Goal: Book appointment/travel/reservation

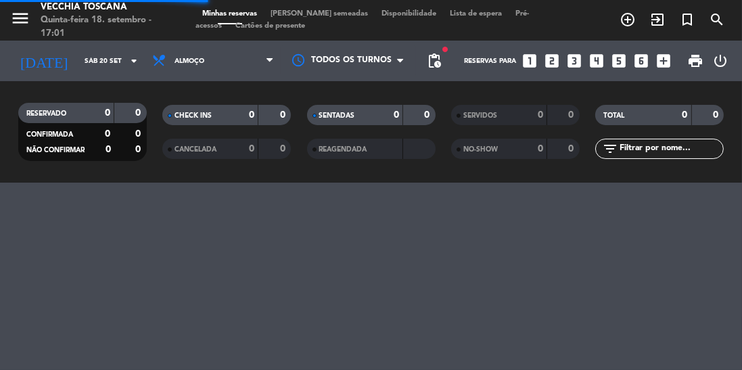
click at [126, 60] on icon "arrow_drop_down" at bounding box center [134, 61] width 16 height 16
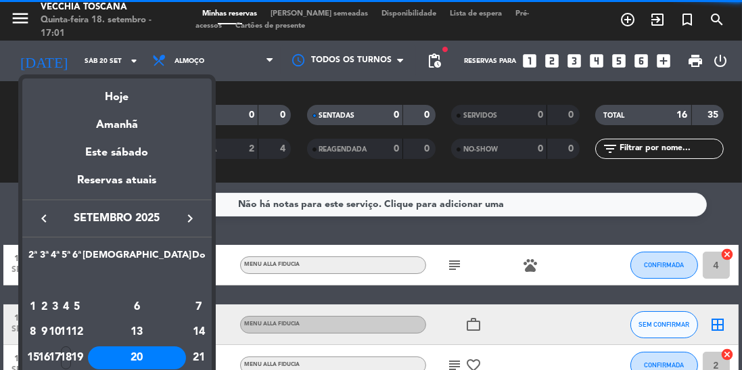
click at [192, 362] on div "21" at bounding box center [199, 357] width 14 height 23
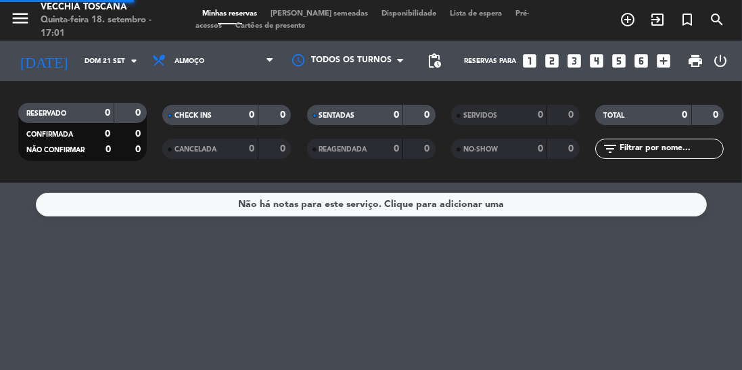
click at [129, 60] on icon "arrow_drop_down" at bounding box center [134, 61] width 16 height 16
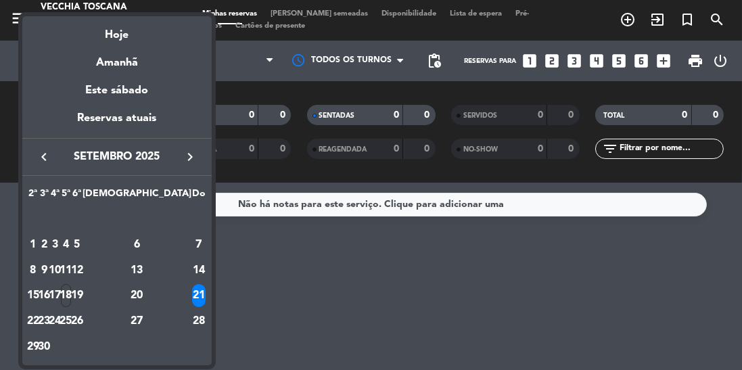
click at [34, 327] on div "22" at bounding box center [33, 321] width 10 height 23
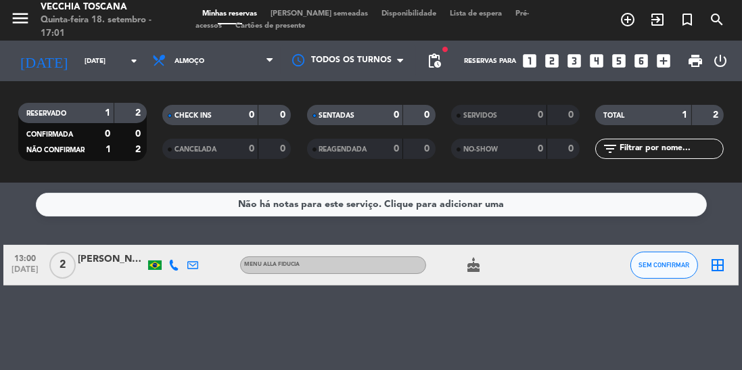
click at [135, 55] on icon "arrow_drop_down" at bounding box center [134, 61] width 16 height 16
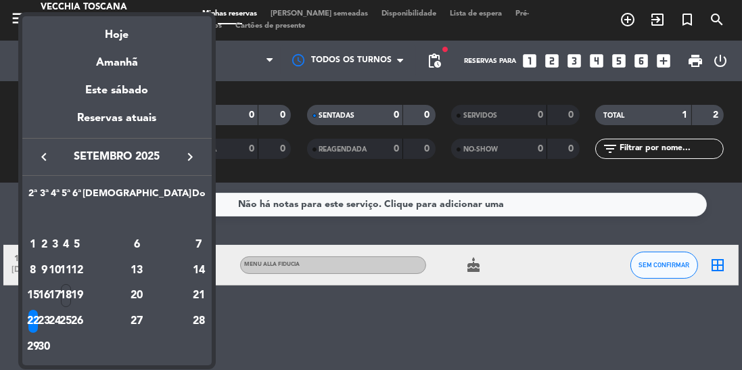
click at [144, 369] on div at bounding box center [371, 185] width 742 height 370
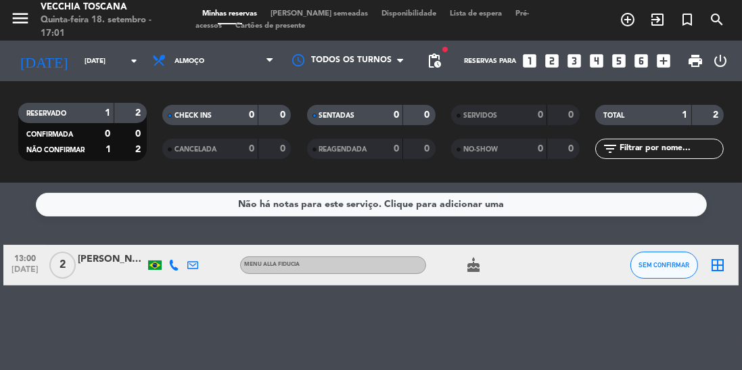
click at [128, 55] on icon "arrow_drop_down" at bounding box center [134, 61] width 16 height 16
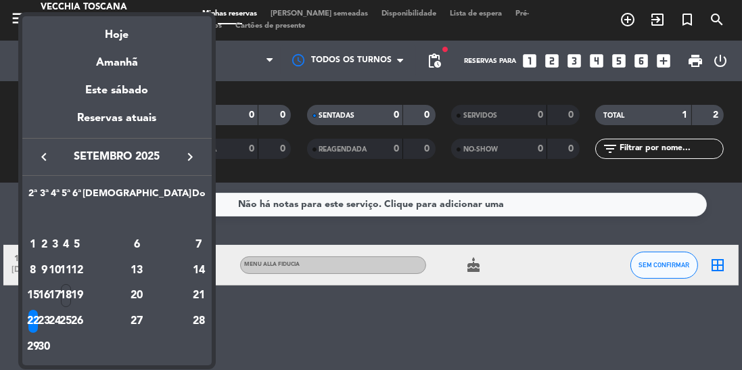
click at [49, 323] on div "23" at bounding box center [44, 321] width 10 height 23
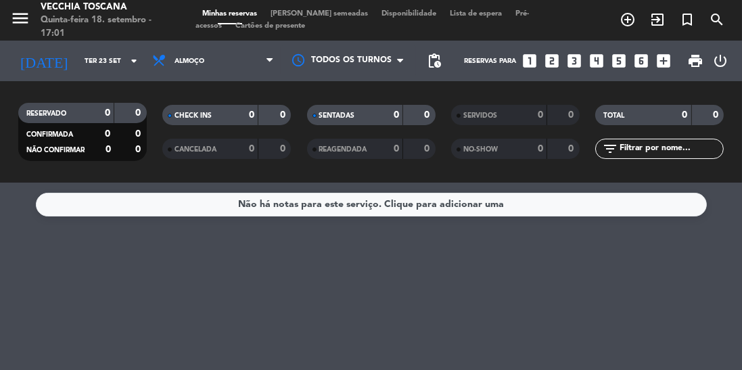
click at [135, 67] on icon "arrow_drop_down" at bounding box center [134, 61] width 16 height 16
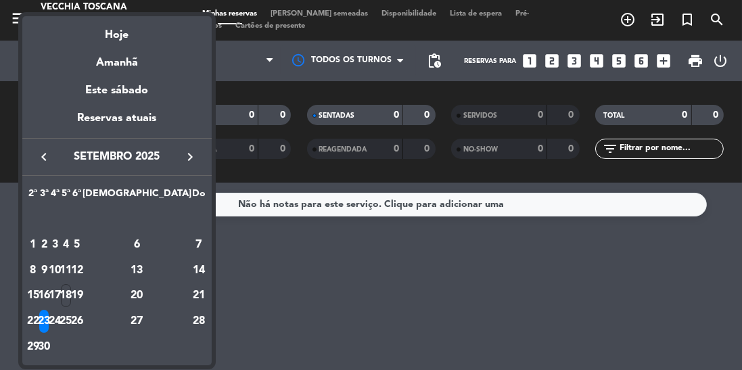
click at [60, 330] on div "24" at bounding box center [55, 321] width 10 height 23
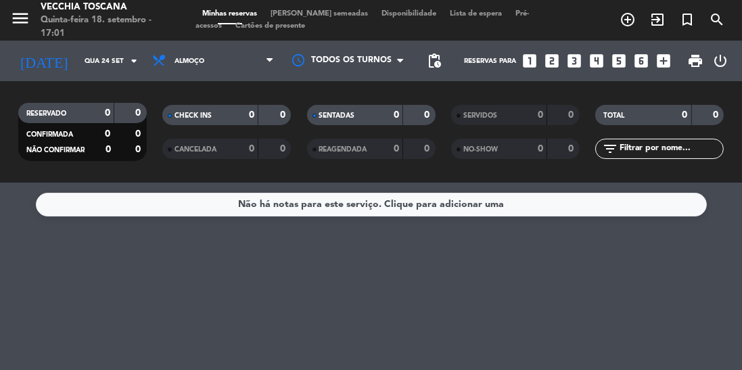
click at [128, 60] on icon "arrow_drop_down" at bounding box center [134, 61] width 16 height 16
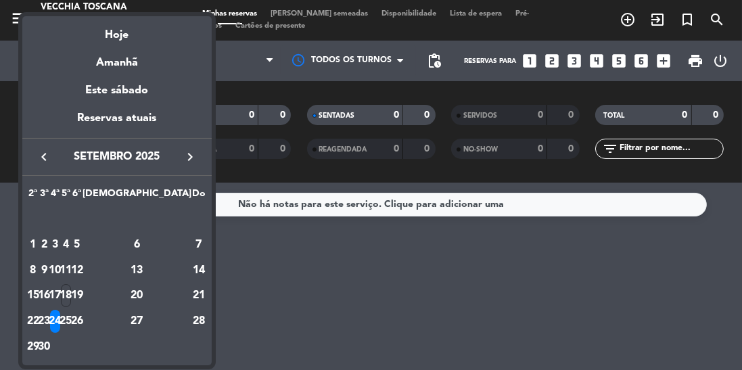
click at [71, 325] on div "25" at bounding box center [66, 321] width 10 height 23
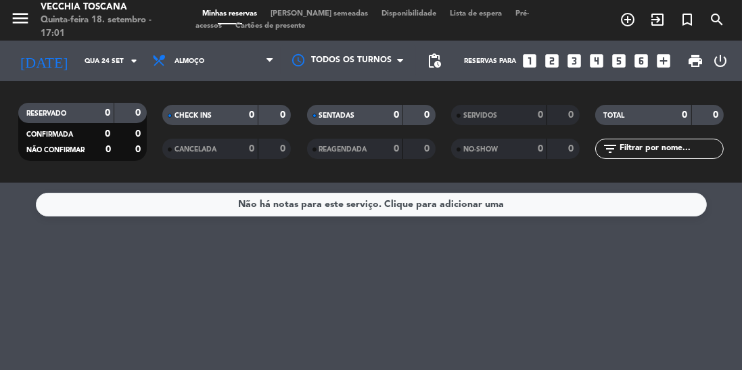
type input "Qui 25 set"
